Goal: Task Accomplishment & Management: Manage account settings

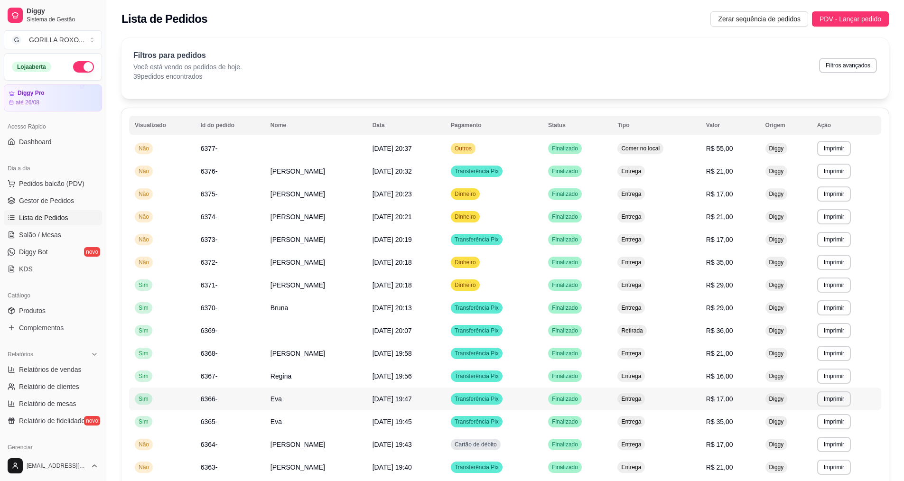
scroll to position [12, 0]
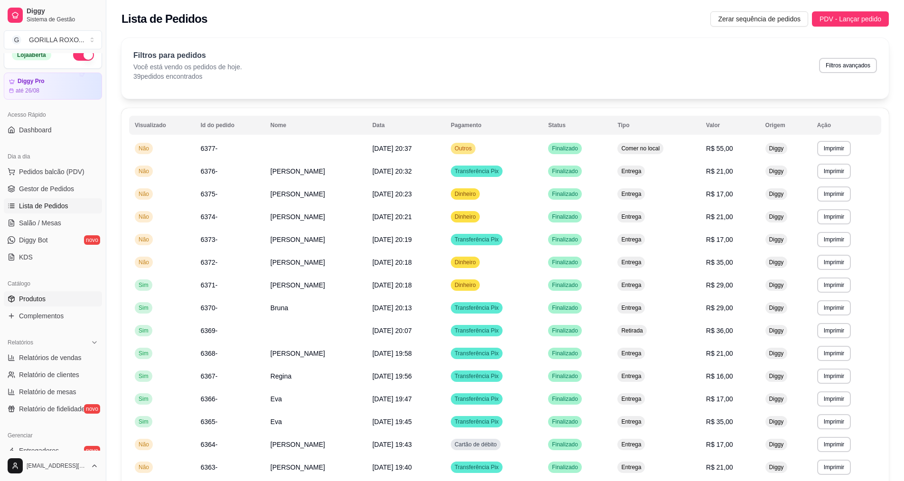
click at [69, 298] on link "Produtos" at bounding box center [53, 298] width 98 height 15
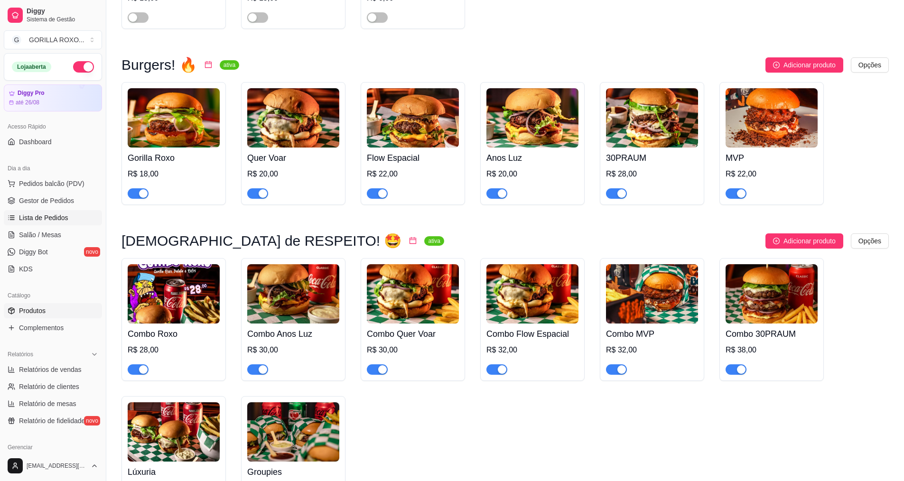
click at [59, 219] on span "Lista de Pedidos" at bounding box center [43, 217] width 49 height 9
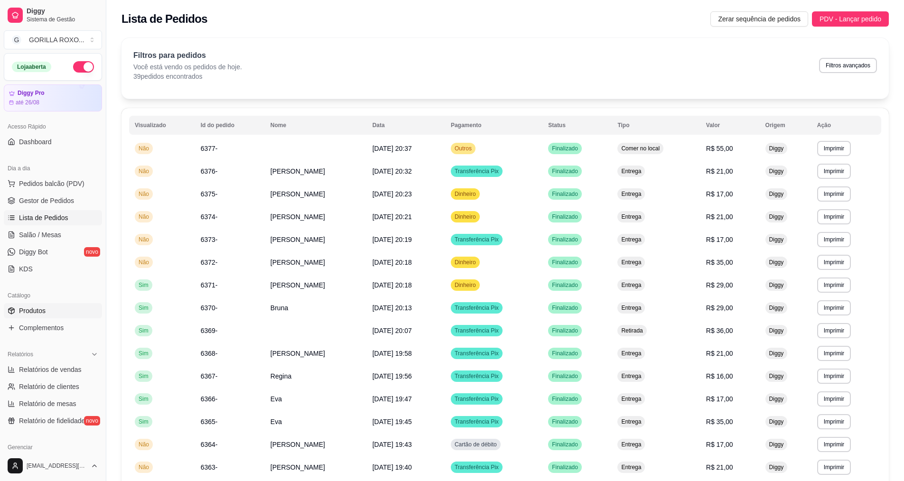
click at [63, 306] on link "Produtos" at bounding box center [53, 310] width 98 height 15
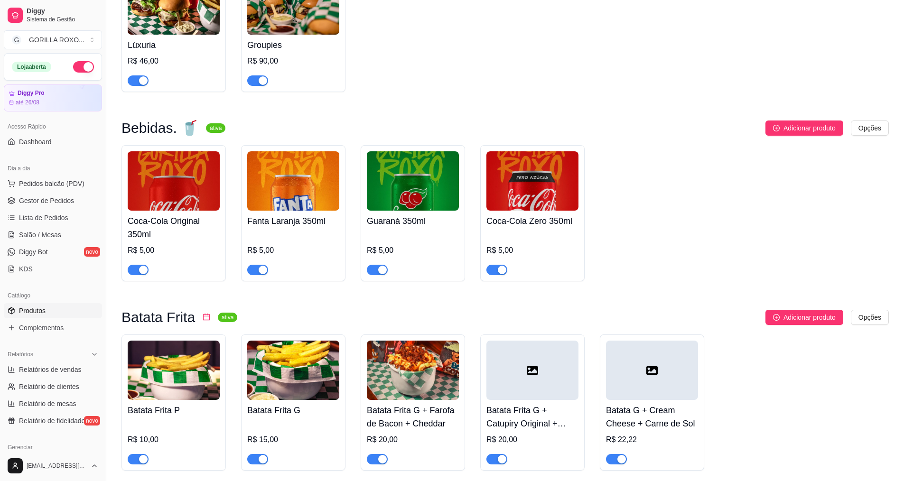
scroll to position [1019, 0]
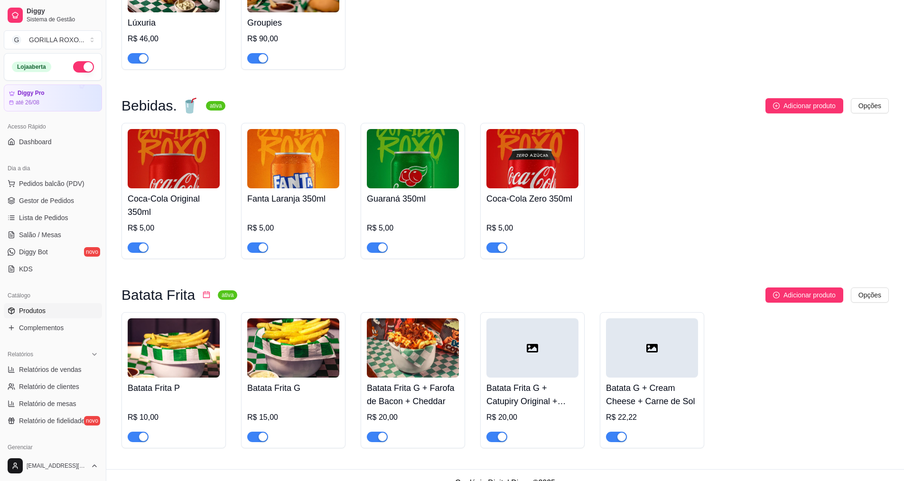
click at [197, 192] on h4 "Coca-Cola Original 350ml" at bounding box center [174, 205] width 92 height 27
click at [491, 144] on img at bounding box center [532, 158] width 92 height 59
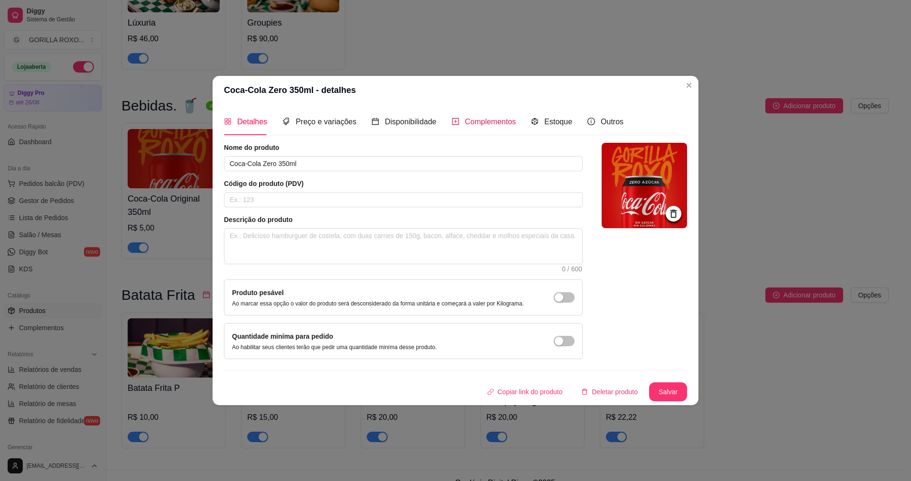
click at [486, 118] on span "Complementos" at bounding box center [490, 122] width 51 height 8
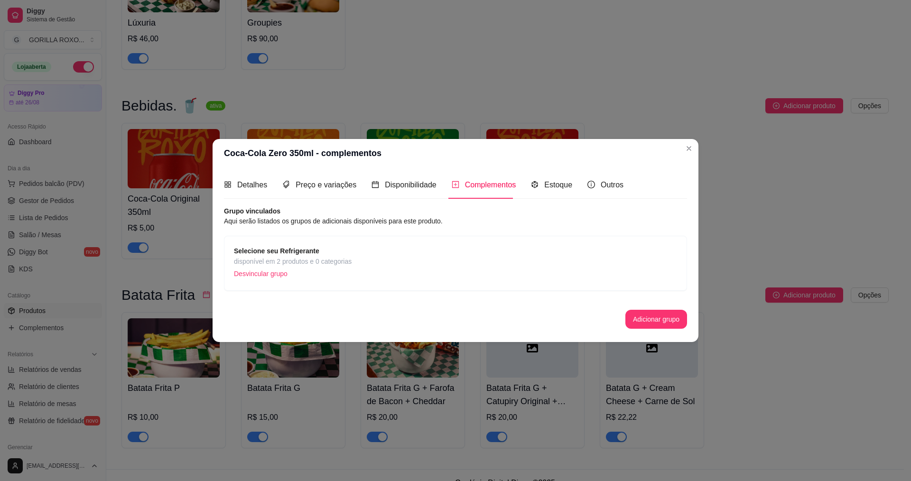
click at [275, 278] on p "Desvincular grupo" at bounding box center [293, 274] width 118 height 14
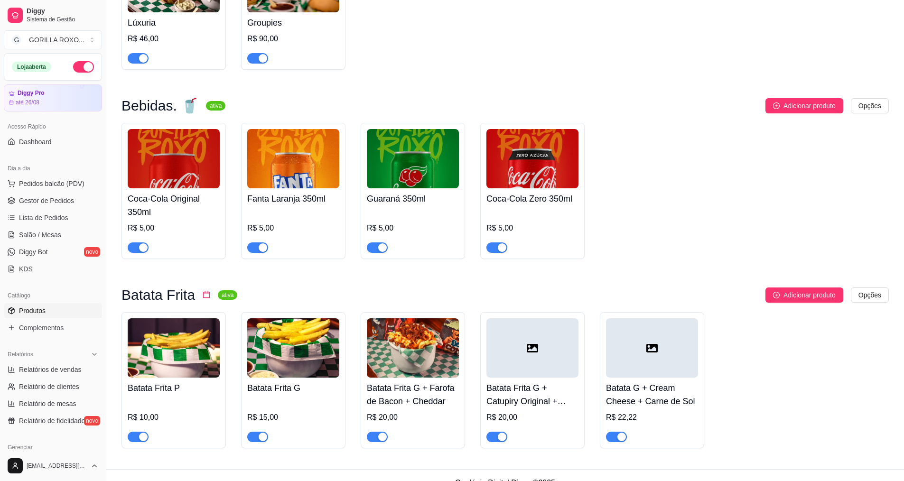
click at [393, 168] on img at bounding box center [413, 158] width 92 height 59
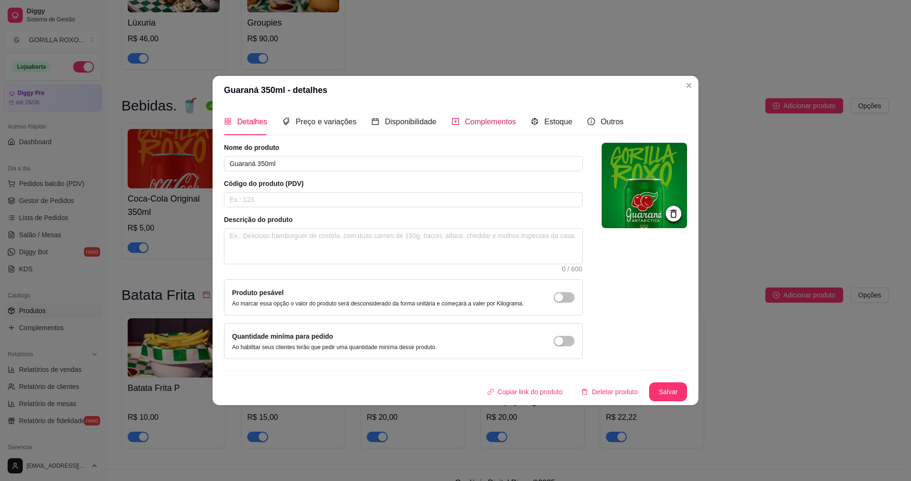
click at [492, 127] on div "Complementos" at bounding box center [484, 122] width 65 height 12
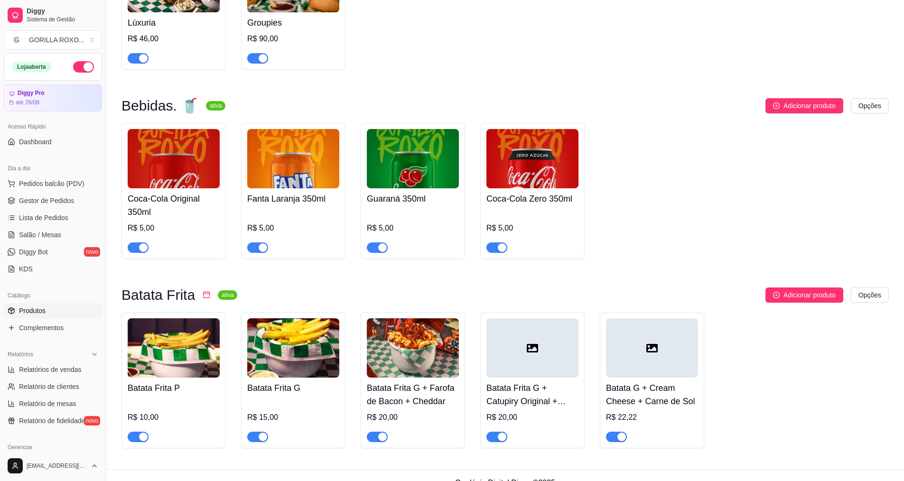
click at [272, 153] on img at bounding box center [293, 158] width 92 height 59
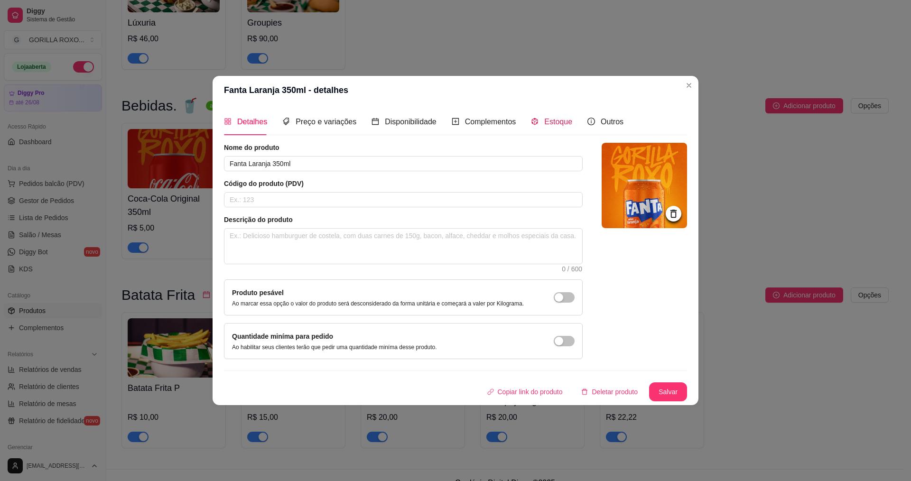
click at [554, 120] on span "Estoque" at bounding box center [558, 122] width 28 height 8
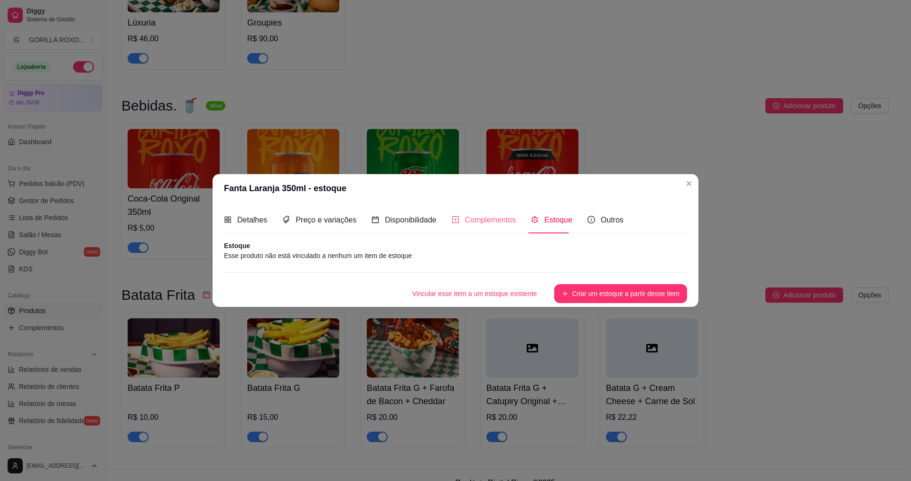
click at [483, 219] on div "Complementos" at bounding box center [484, 219] width 65 height 27
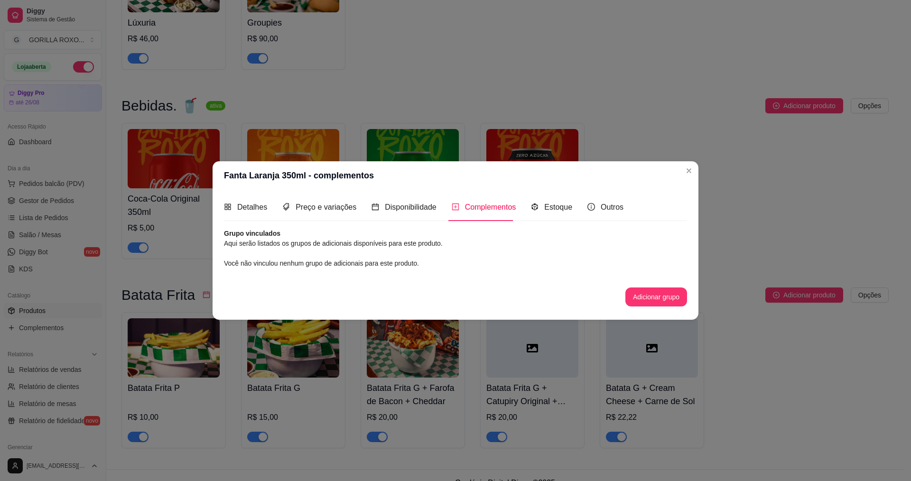
click at [483, 219] on div "Complementos" at bounding box center [484, 207] width 65 height 27
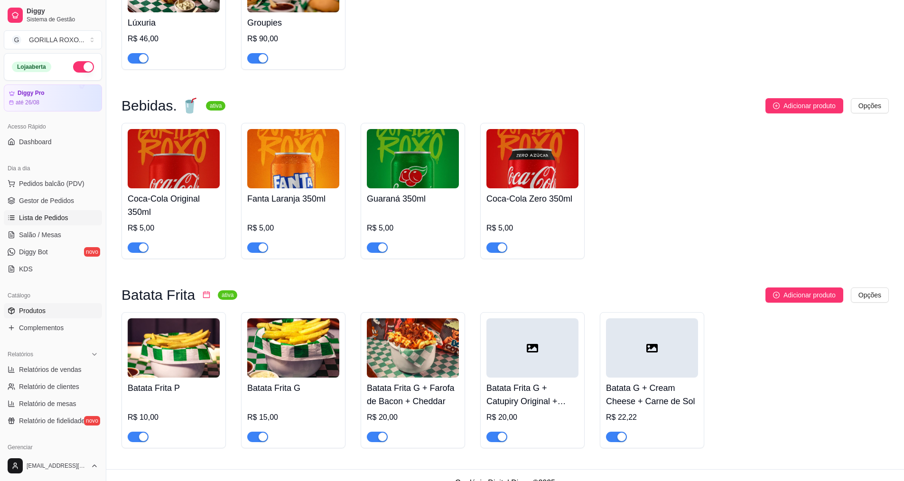
click at [58, 211] on link "Lista de Pedidos" at bounding box center [53, 217] width 98 height 15
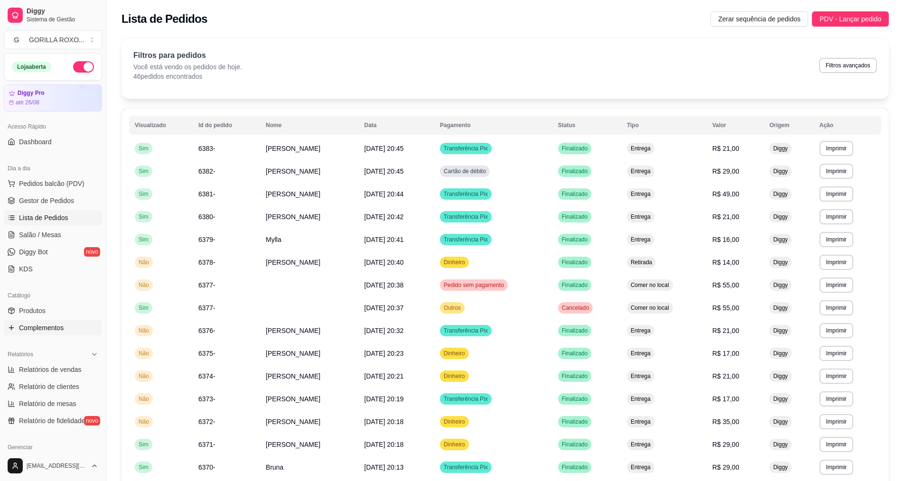
click at [79, 331] on link "Complementos" at bounding box center [53, 327] width 98 height 15
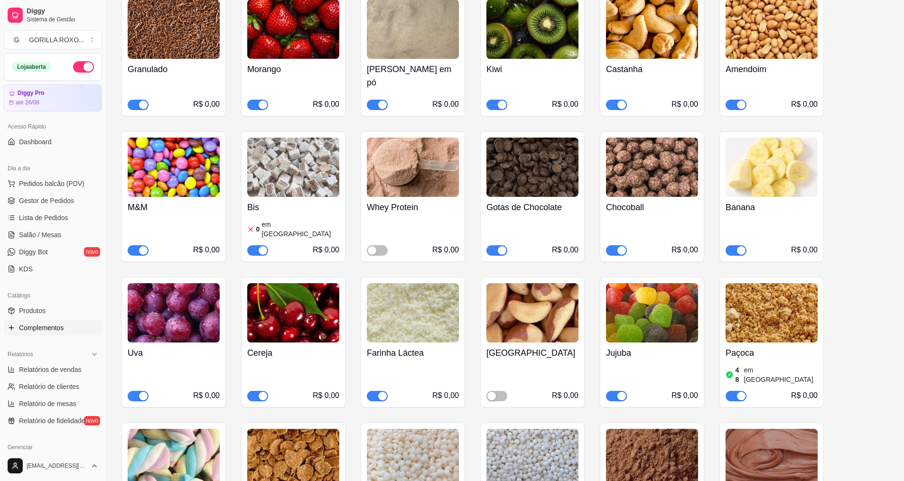
scroll to position [617, 0]
